Goal: Task Accomplishment & Management: Complete application form

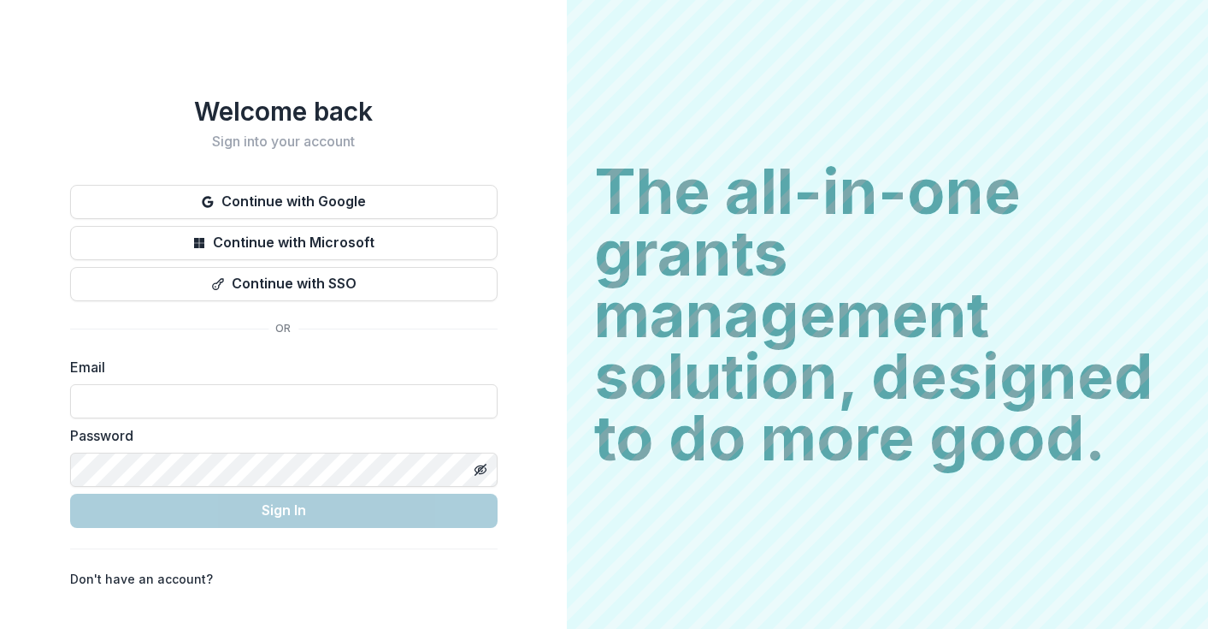
type input "**********"
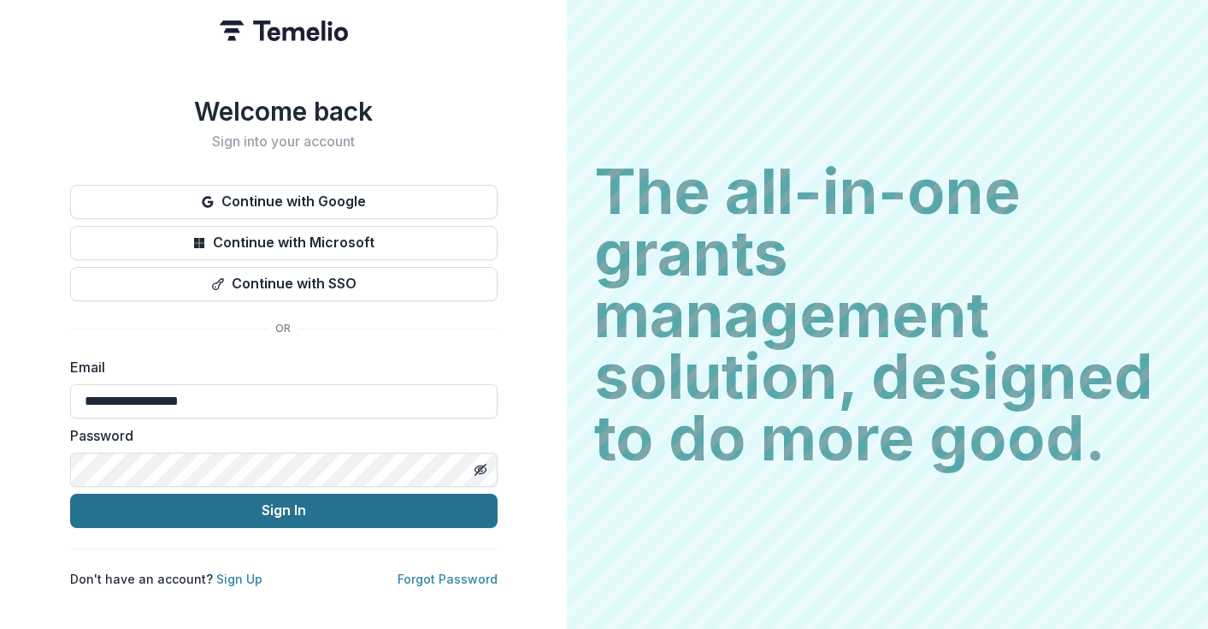
click at [269, 499] on button "Sign In" at bounding box center [284, 510] width 428 height 34
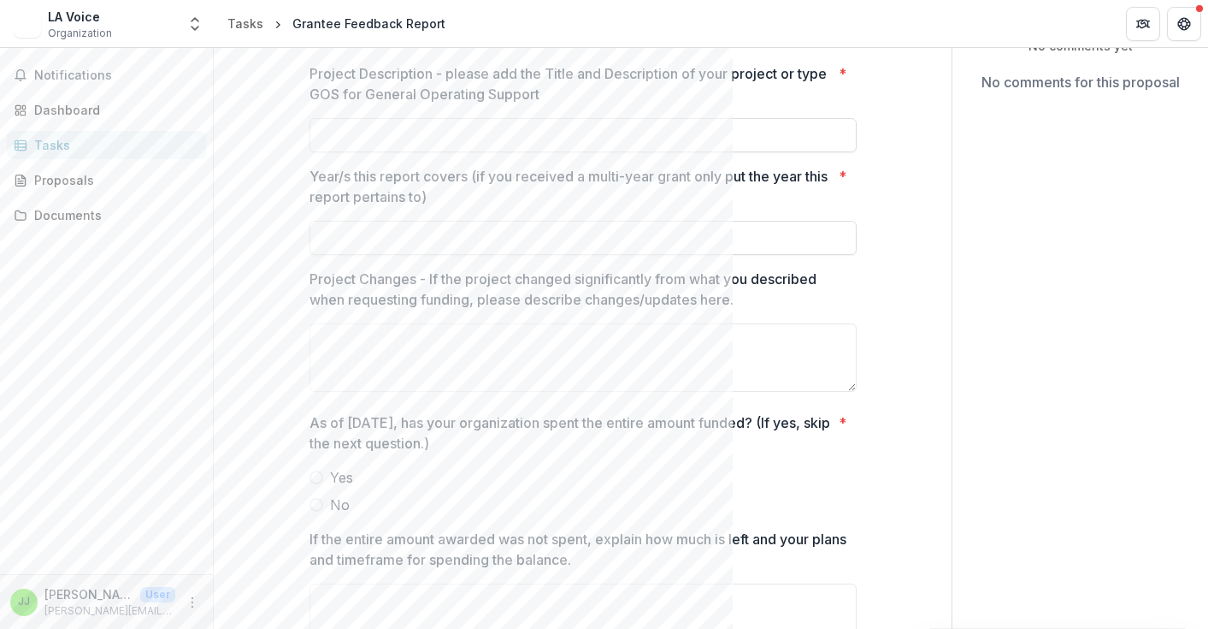
scroll to position [250, 0]
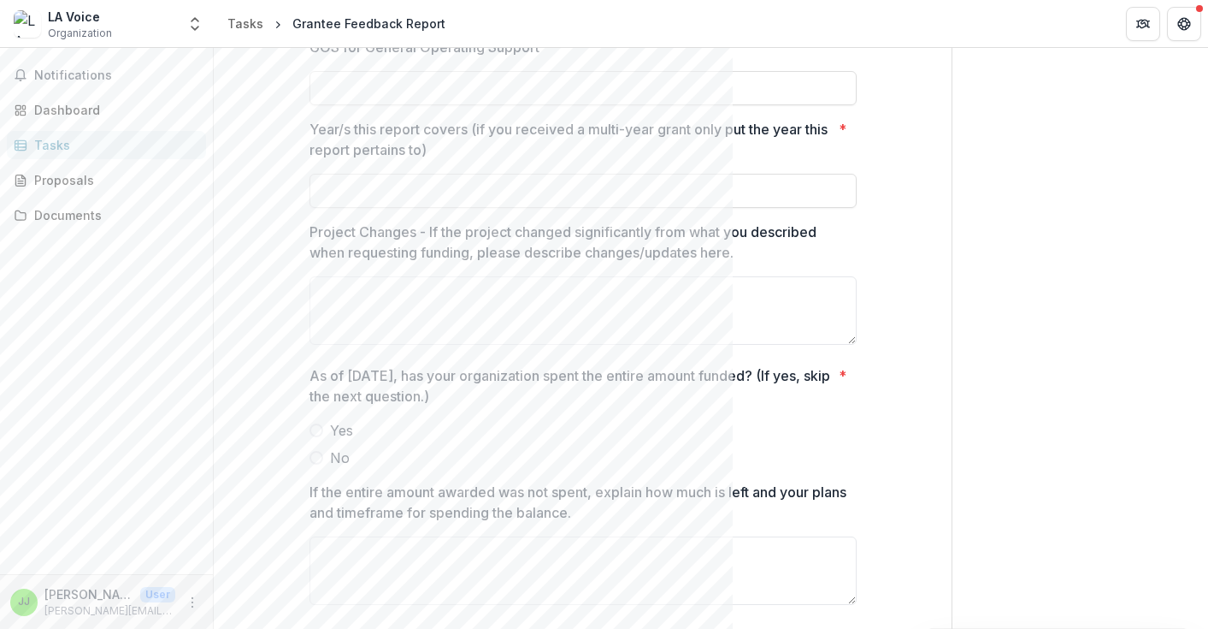
click at [312, 428] on span at bounding box center [317, 430] width 14 height 14
click at [316, 457] on span at bounding box center [317, 458] width 14 height 14
click at [311, 425] on span at bounding box center [317, 430] width 14 height 14
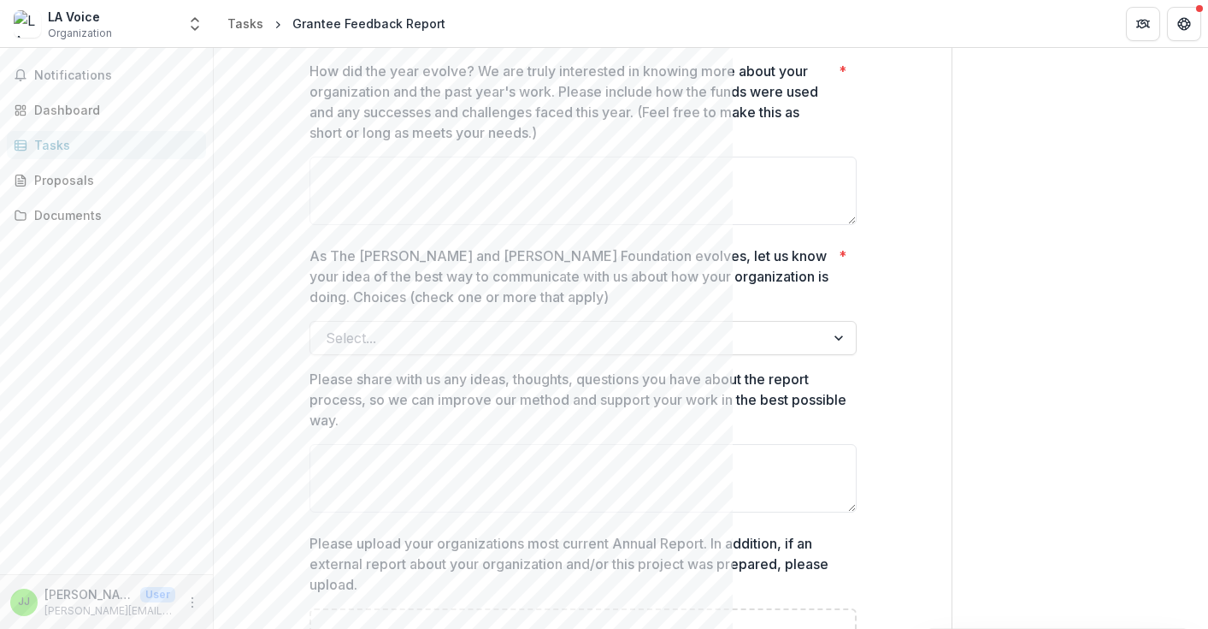
scroll to position [1235, 0]
click at [410, 360] on div "**********" at bounding box center [583, 68] width 547 height 2253
click at [419, 340] on div at bounding box center [568, 335] width 484 height 24
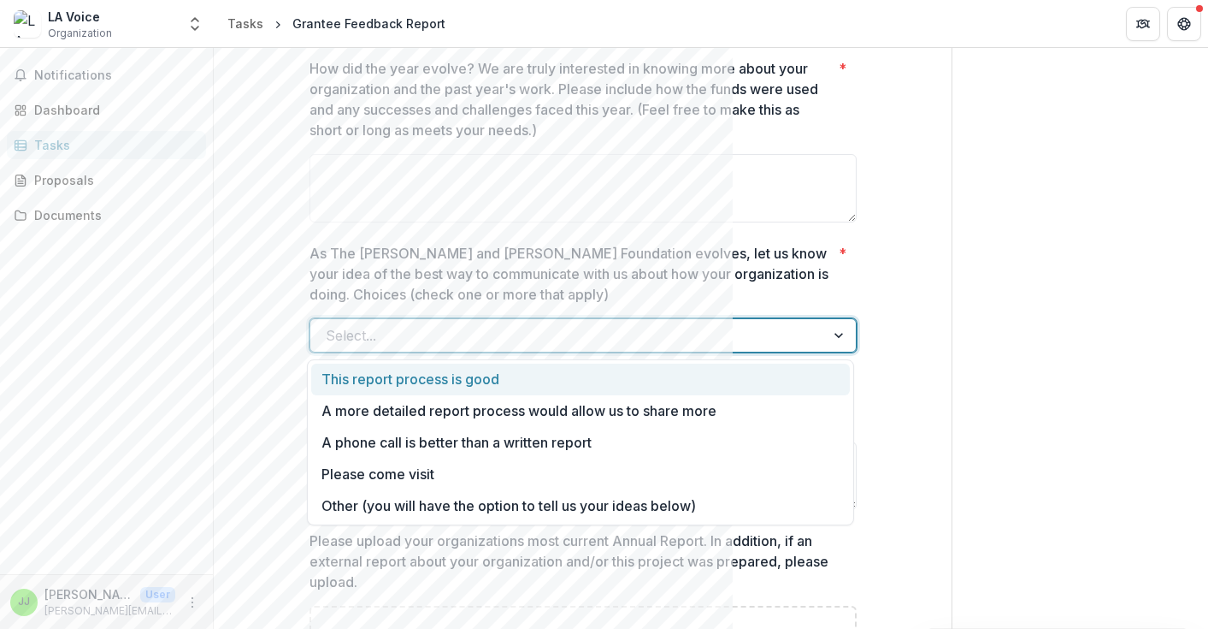
click at [257, 269] on div "**********" at bounding box center [582, 68] width 683 height 2253
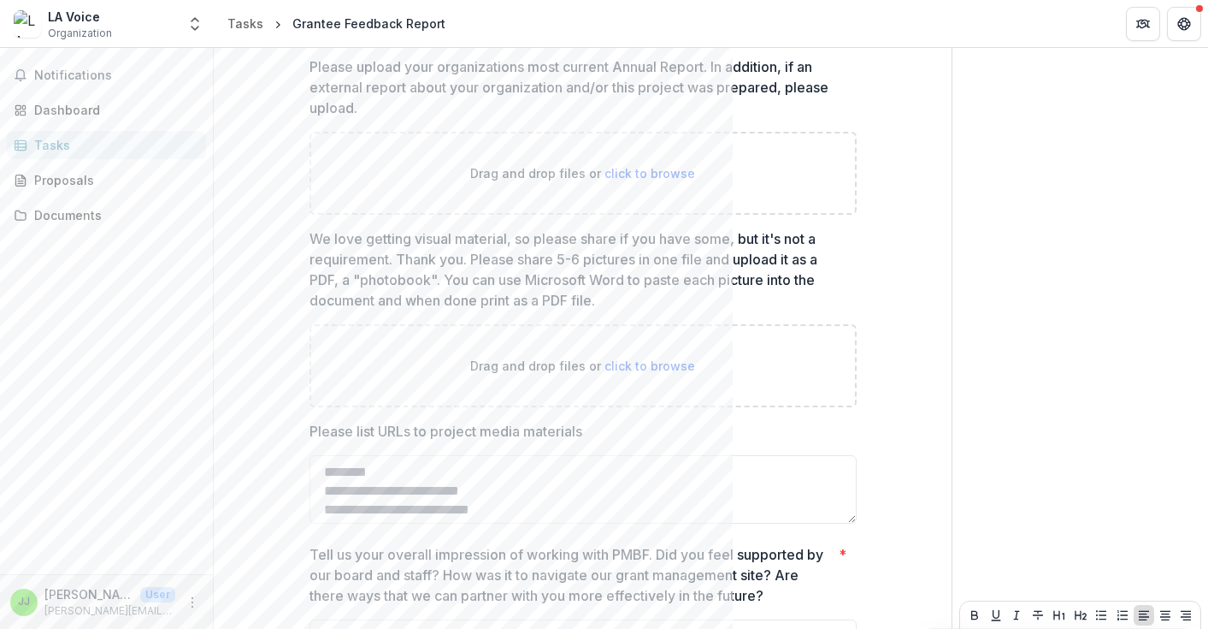
scroll to position [1714, 0]
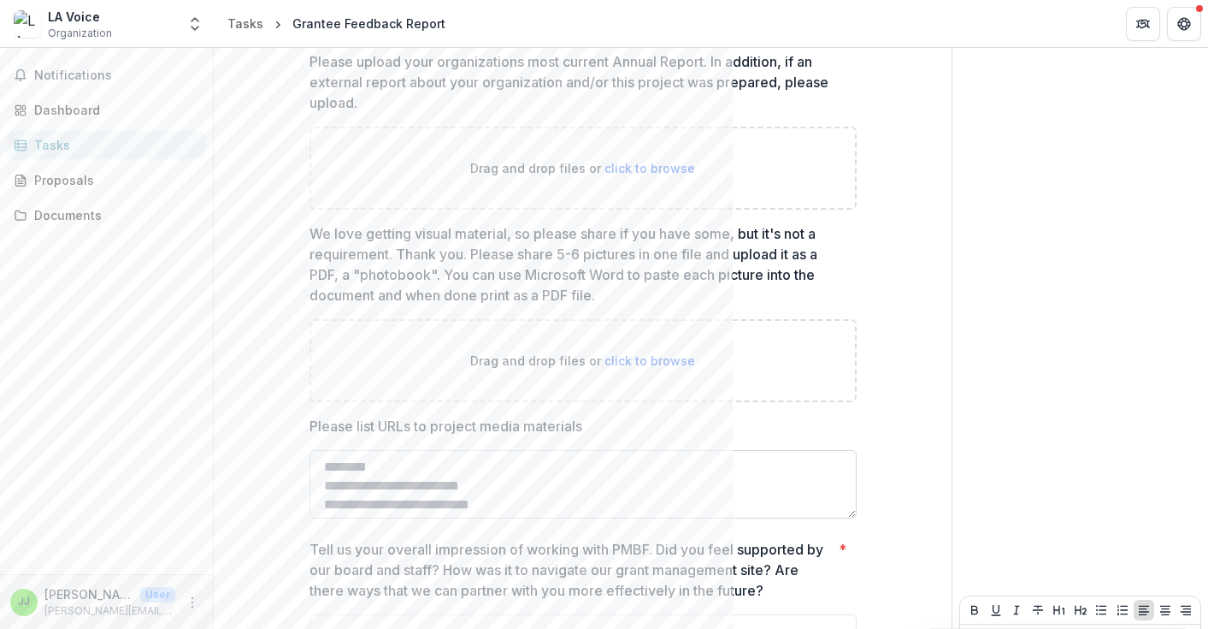
click at [358, 497] on textarea "Please list URLs to project media materials" at bounding box center [583, 484] width 547 height 68
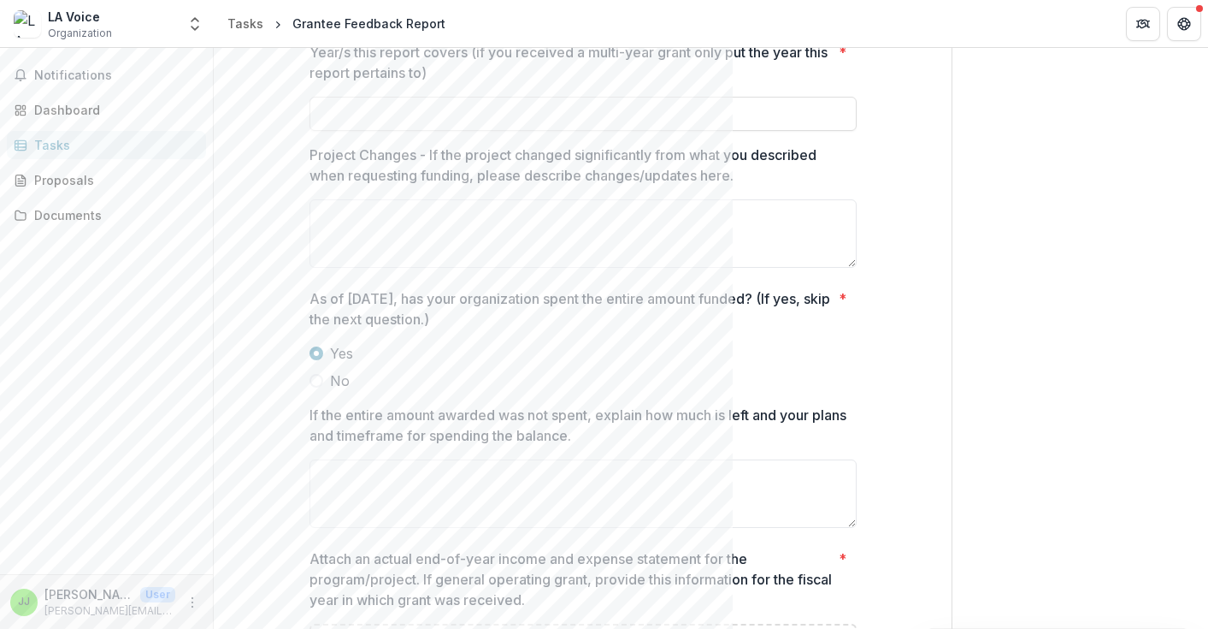
scroll to position [0, 0]
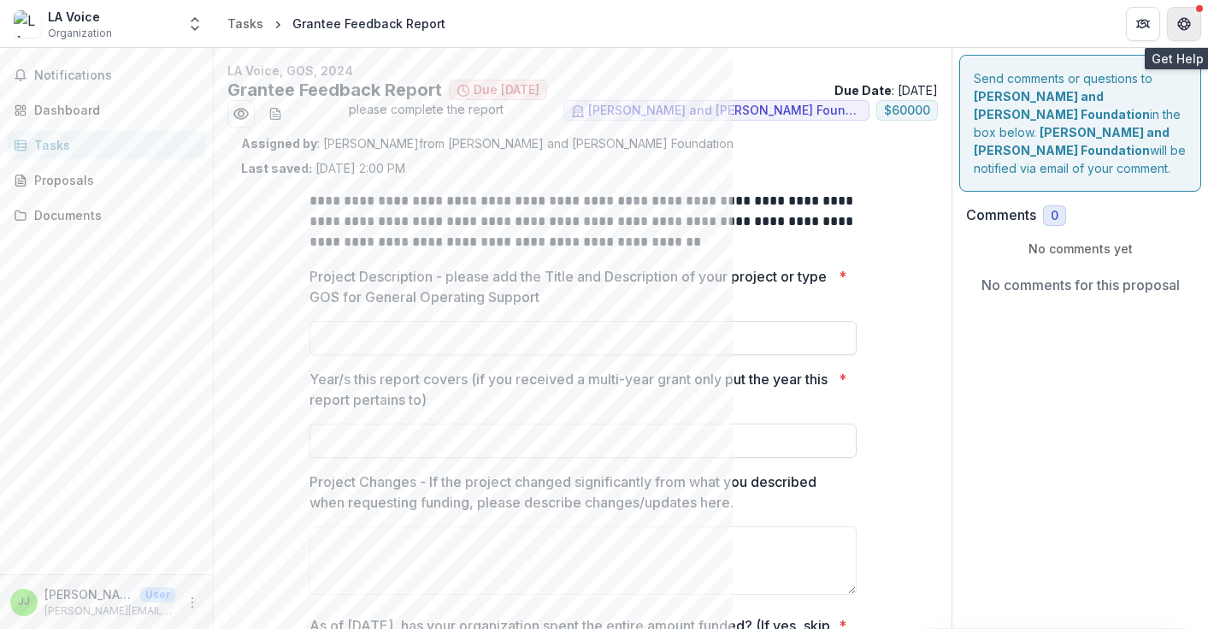
click at [1189, 27] on icon "Get Help" at bounding box center [1185, 24] width 14 height 14
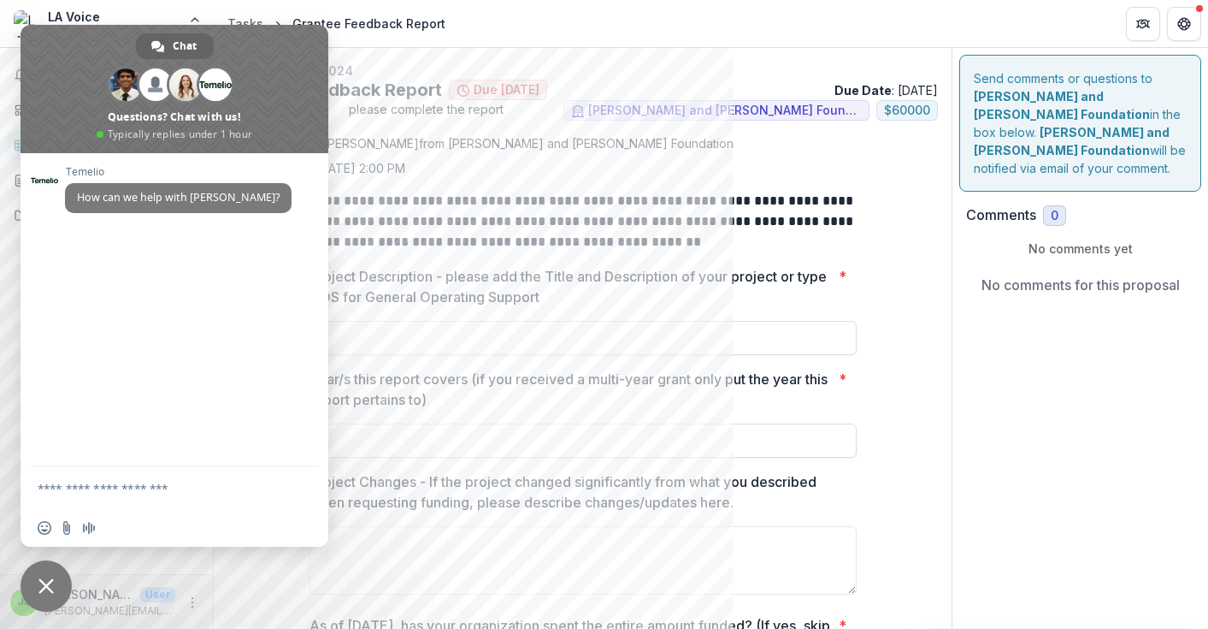
click at [551, 283] on p "Project Description - please add the Title and Description of your project or t…" at bounding box center [571, 286] width 522 height 41
click at [551, 321] on input "Project Description - please add the Title and Description of your project or t…" at bounding box center [583, 338] width 547 height 34
click at [504, 196] on p "**********" at bounding box center [583, 222] width 547 height 62
click at [1184, 27] on icon "Get Help" at bounding box center [1185, 24] width 14 height 14
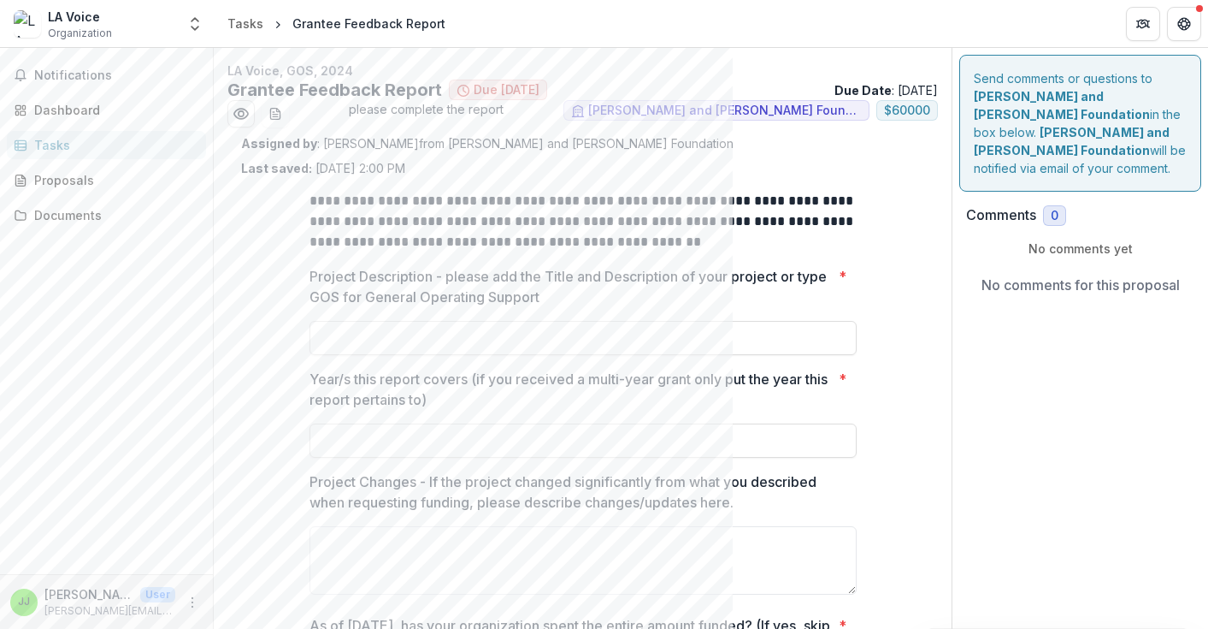
drag, startPoint x: 1140, startPoint y: 26, endPoint x: 263, endPoint y: 89, distance: 878.8
click at [263, 90] on div "**********" at bounding box center [604, 314] width 1208 height 629
click at [128, 25] on div "LA Voice Organization" at bounding box center [95, 24] width 162 height 33
click at [85, 29] on span "Organization" at bounding box center [80, 33] width 64 height 15
click at [72, 76] on span "Notifications" at bounding box center [116, 75] width 165 height 15
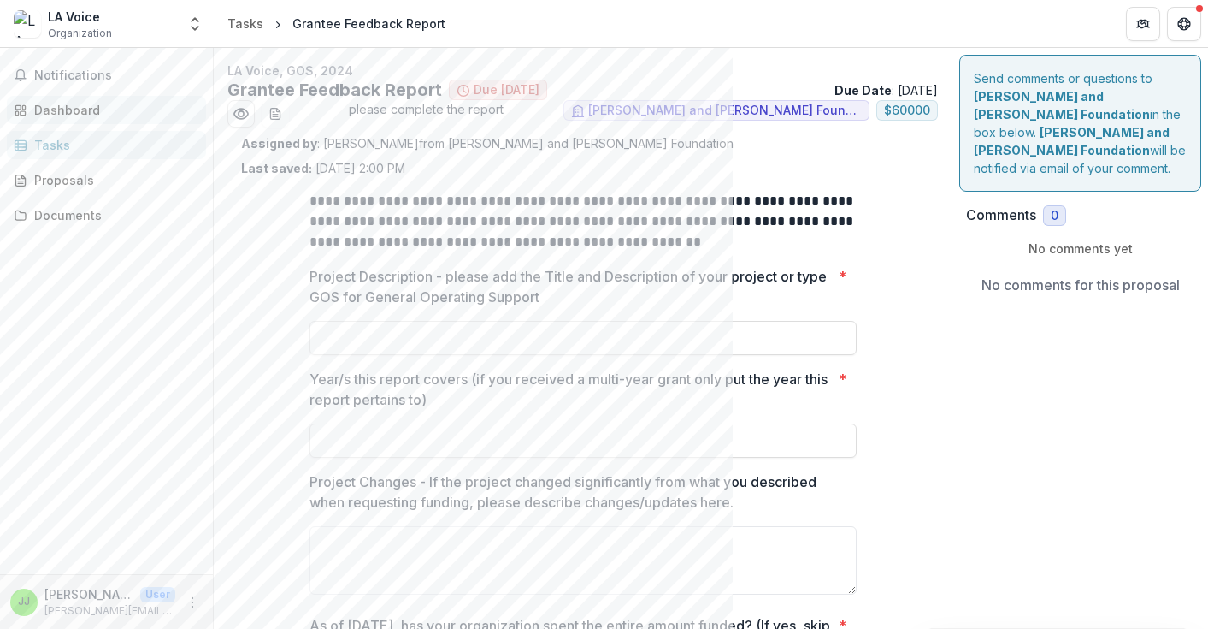
click at [62, 115] on div "Dashboard" at bounding box center [113, 110] width 158 height 18
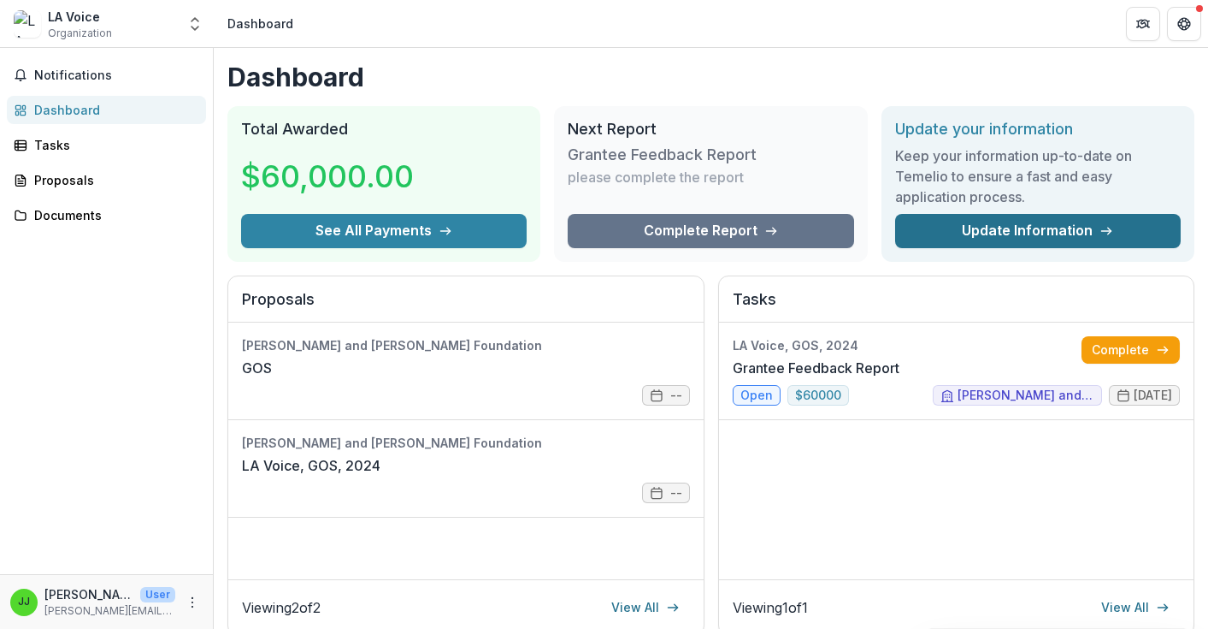
click at [1044, 231] on link "Update Information" at bounding box center [1038, 231] width 286 height 34
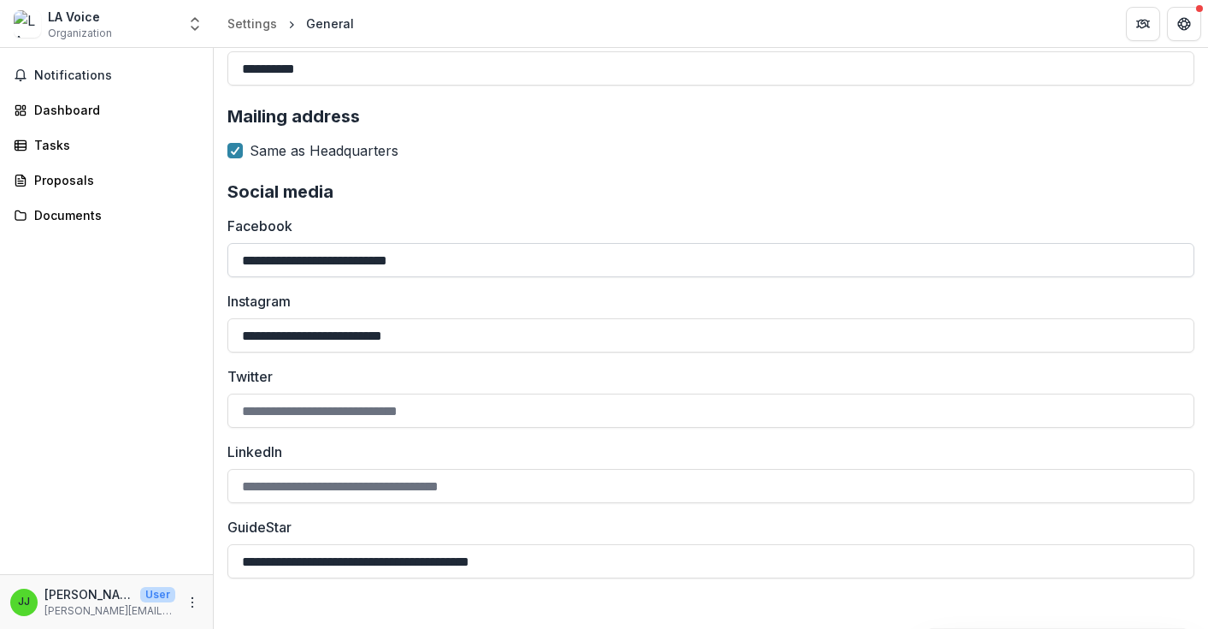
scroll to position [1839, 0]
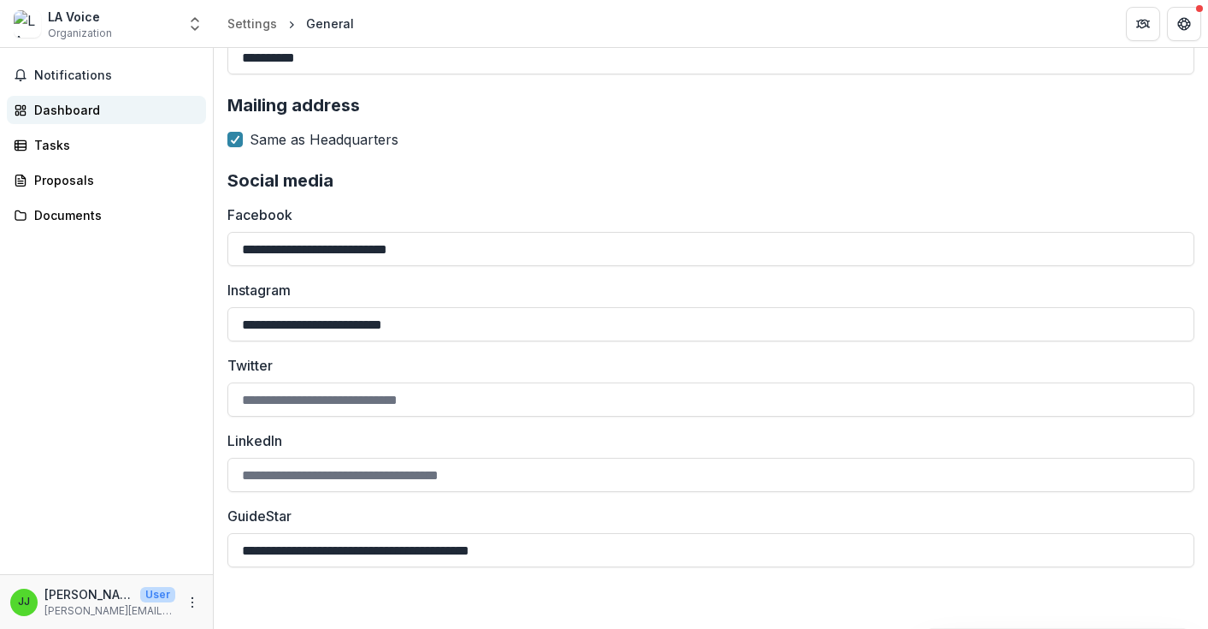
click at [57, 103] on div "Dashboard" at bounding box center [113, 110] width 158 height 18
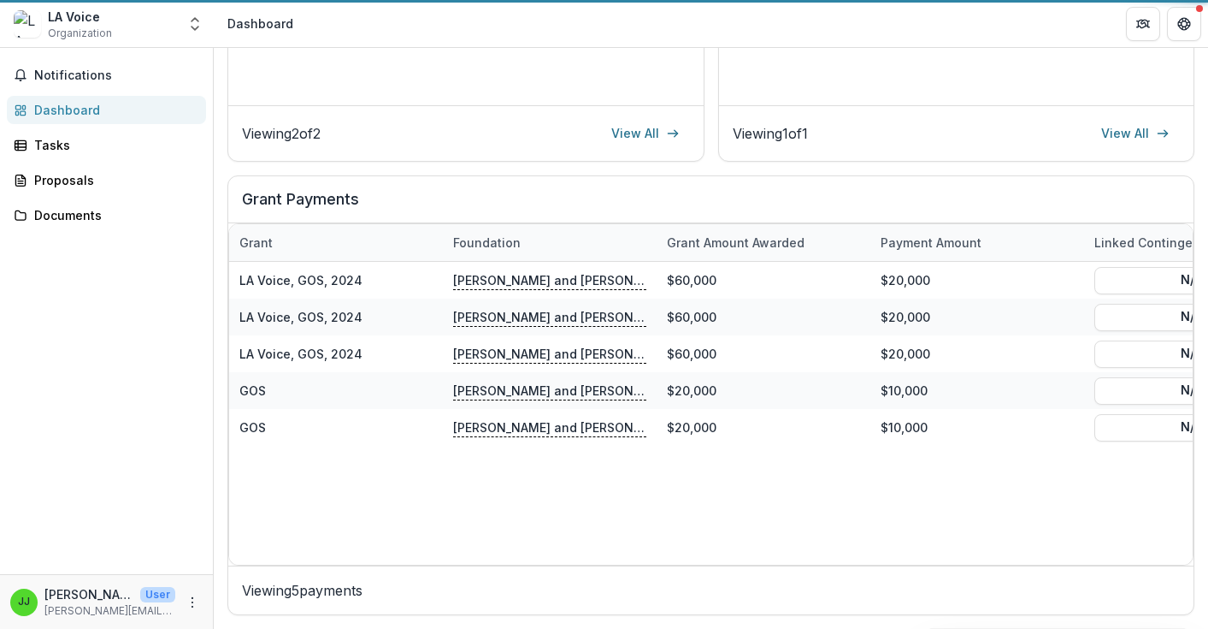
scroll to position [474, 0]
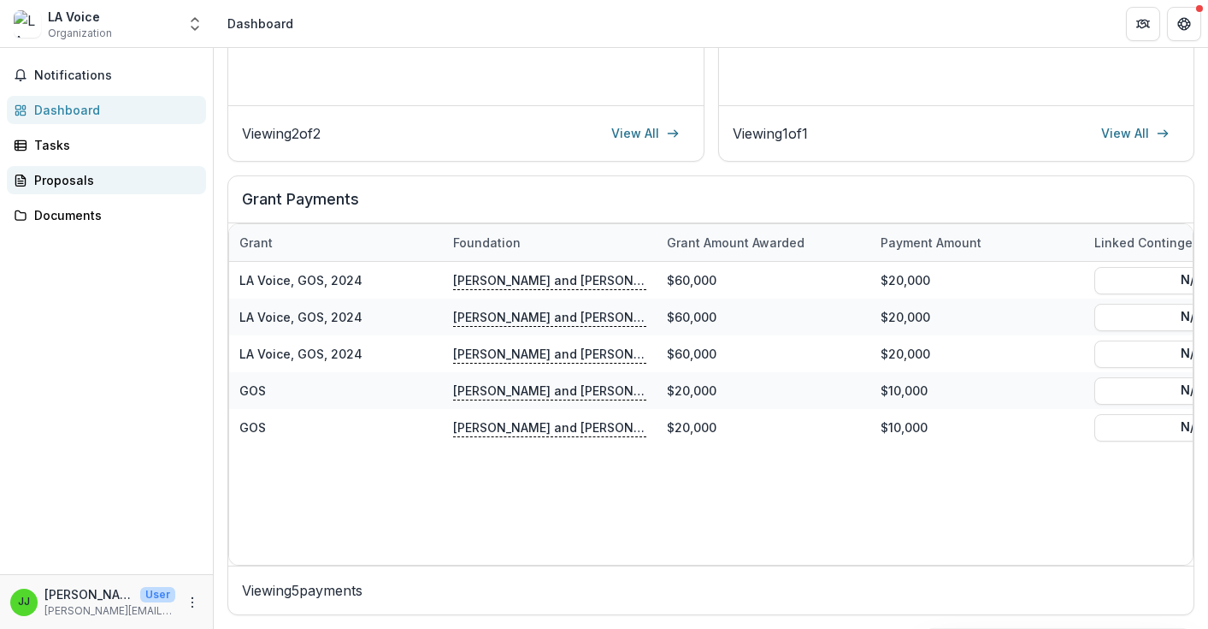
click at [63, 171] on div "Proposals" at bounding box center [113, 180] width 158 height 18
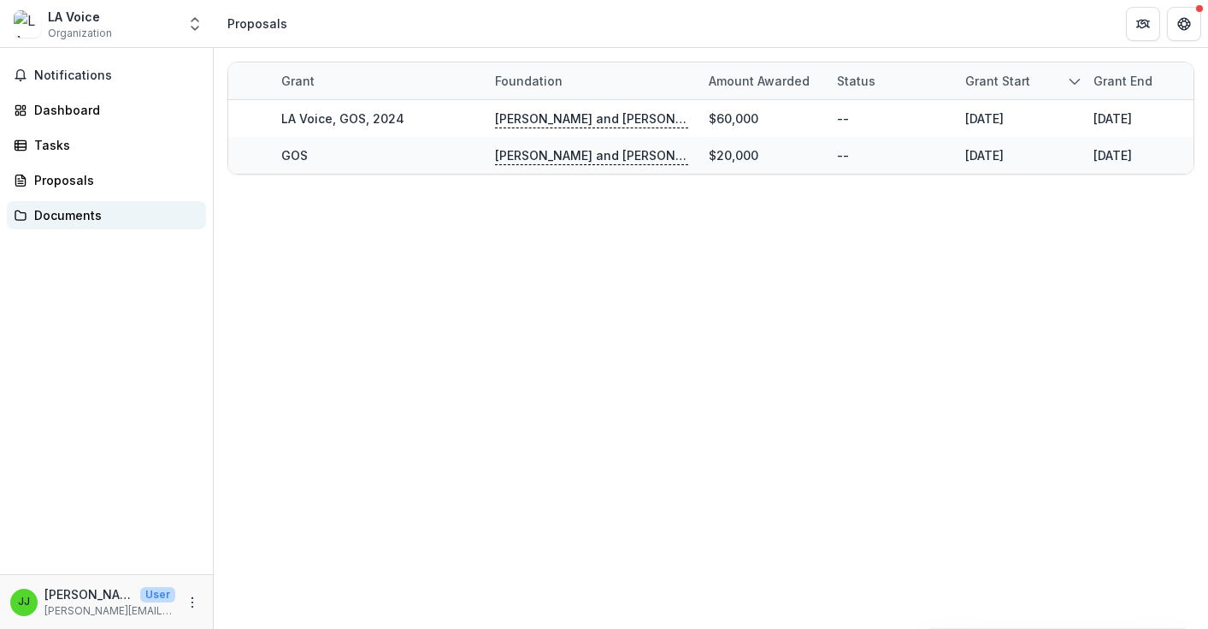
click at [66, 210] on div "Documents" at bounding box center [113, 215] width 158 height 18
